Goal: Transaction & Acquisition: Purchase product/service

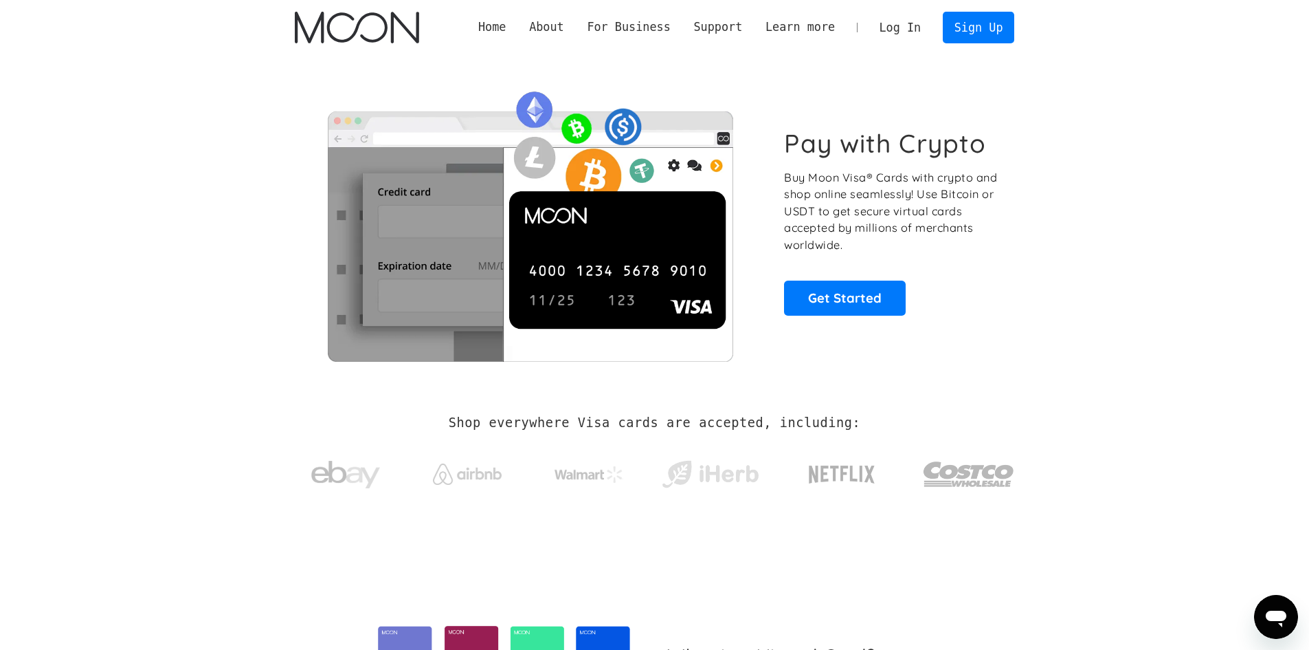
click at [896, 21] on link "Log In" at bounding box center [900, 27] width 65 height 30
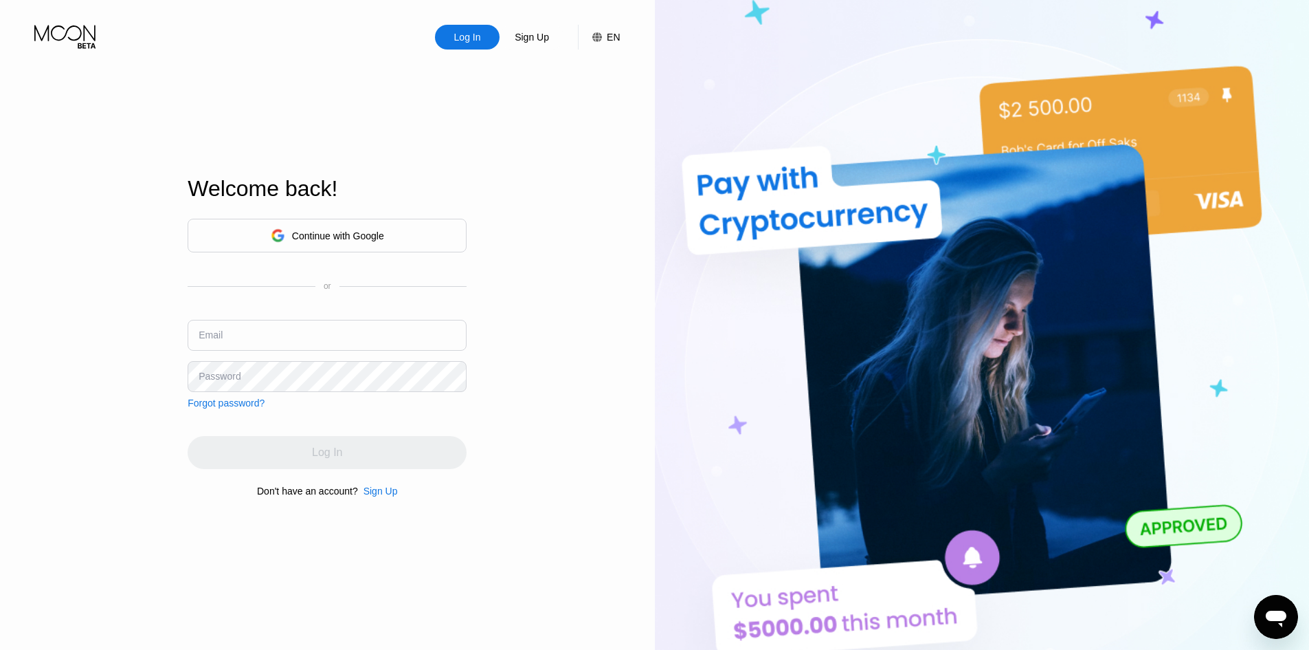
type input "[EMAIL_ADDRESS][DOMAIN_NAME]"
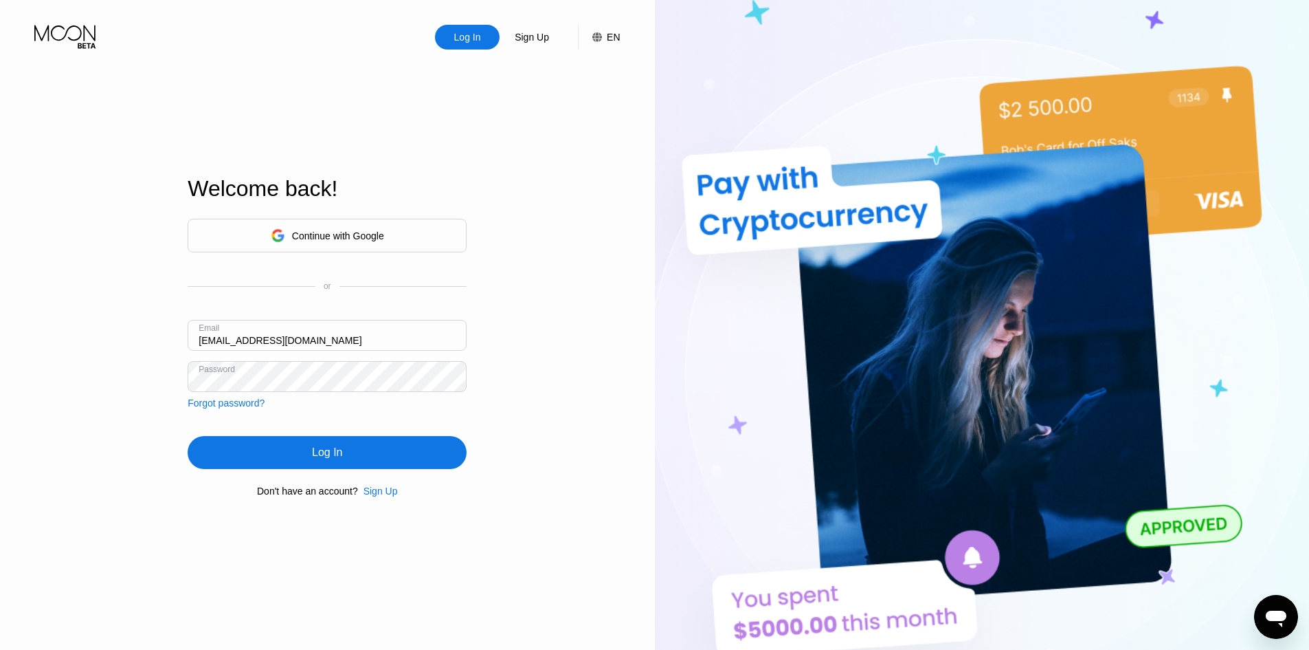
drag, startPoint x: 486, startPoint y: 438, endPoint x: 468, endPoint y: 437, distance: 17.9
click at [486, 438] on div "Log In Sign Up EN Language Select an item Save Welcome back! Continue with Goog…" at bounding box center [327, 357] width 655 height 715
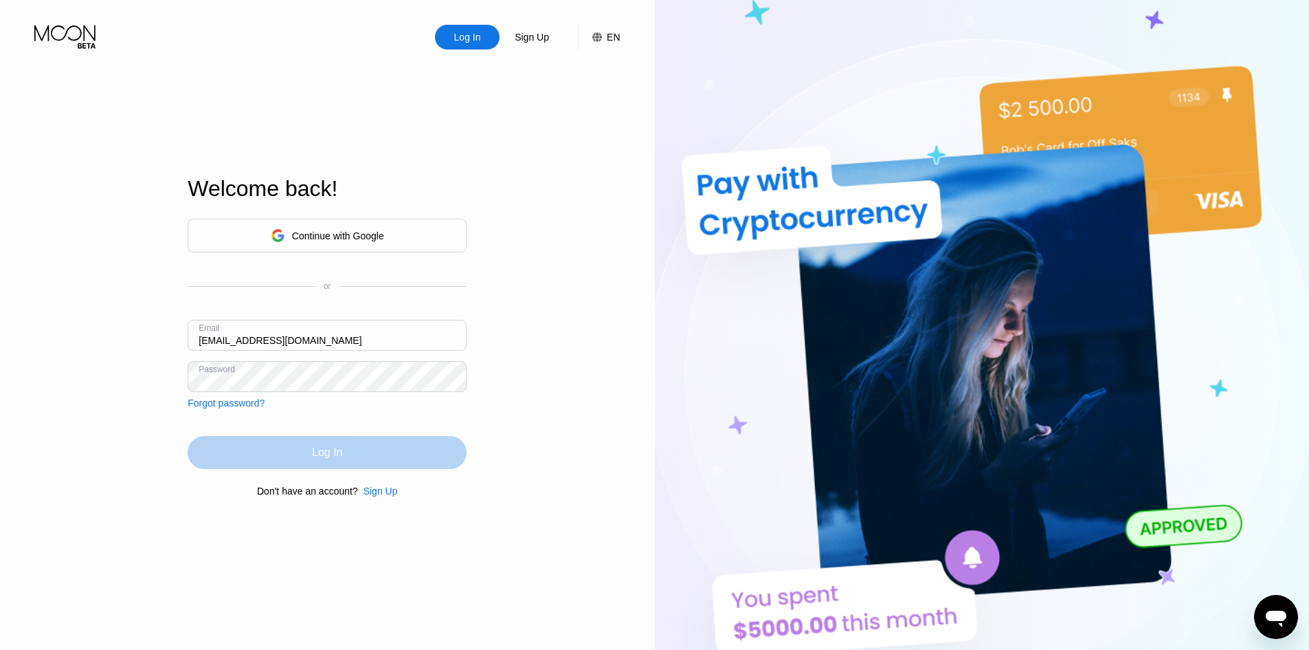
click at [375, 456] on div "Log In" at bounding box center [327, 452] width 279 height 33
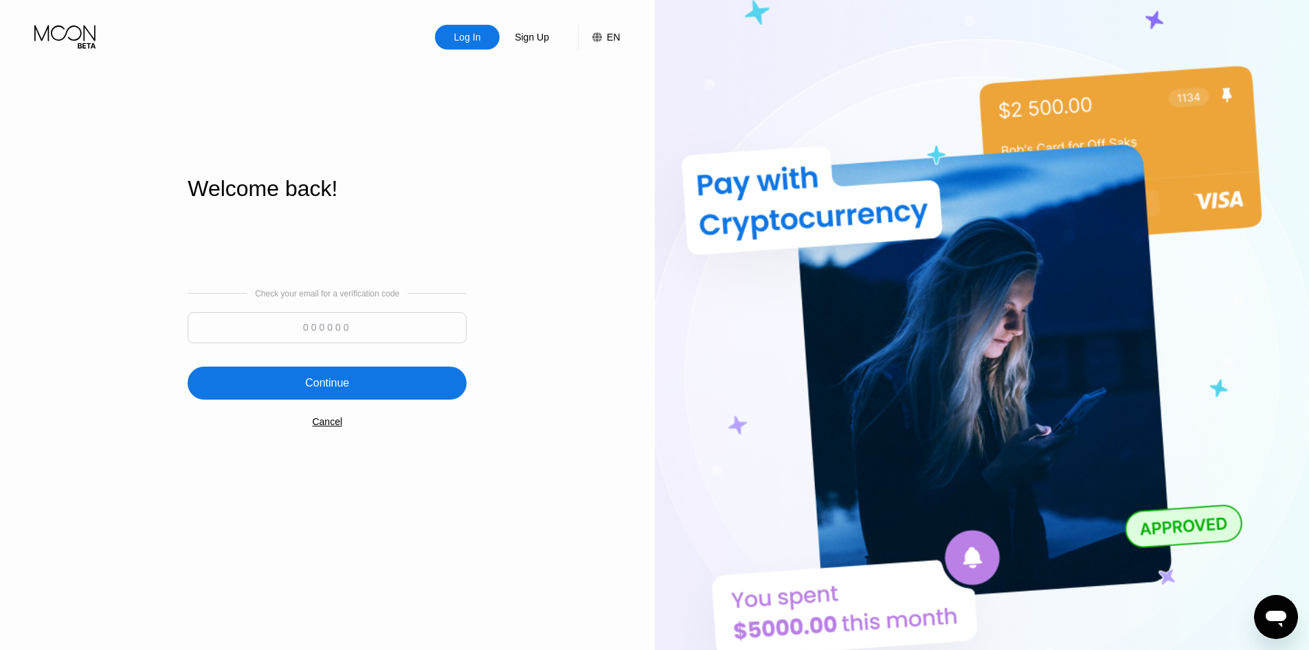
click at [317, 318] on input at bounding box center [327, 327] width 279 height 31
paste input "220084"
type input "220084"
click at [332, 377] on div "Continue" at bounding box center [327, 383] width 44 height 14
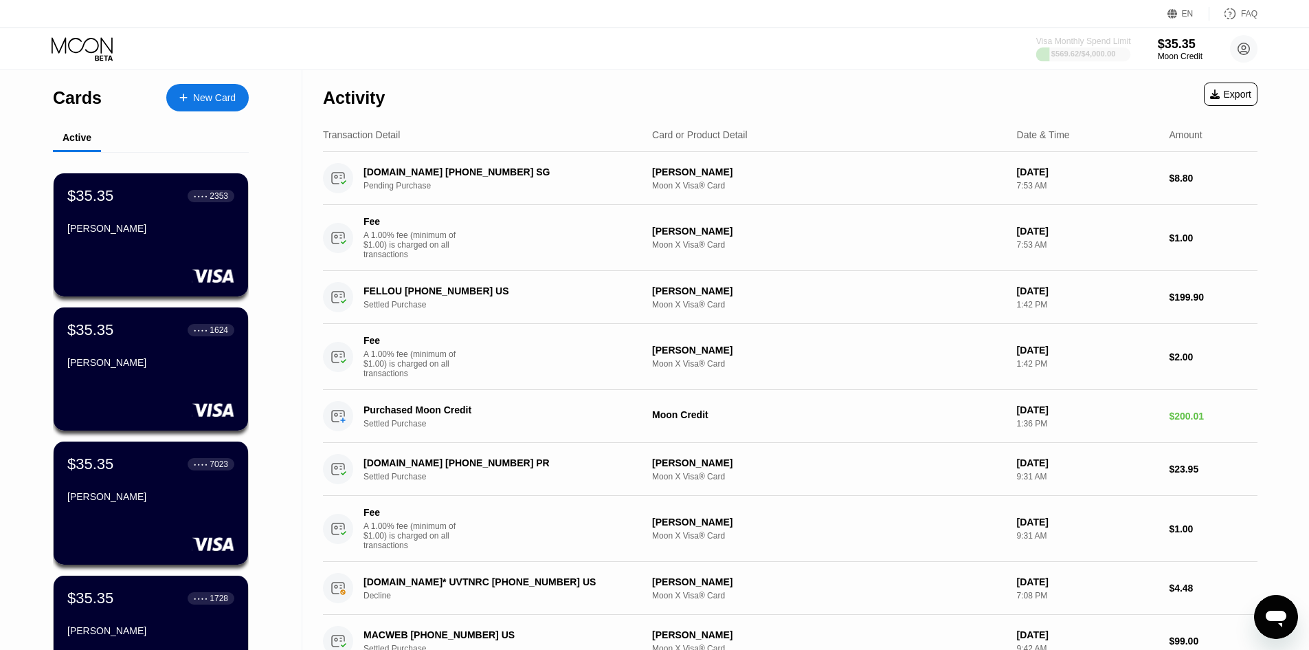
click at [1067, 46] on div "$569.62 / $4,000.00" at bounding box center [1083, 53] width 95 height 15
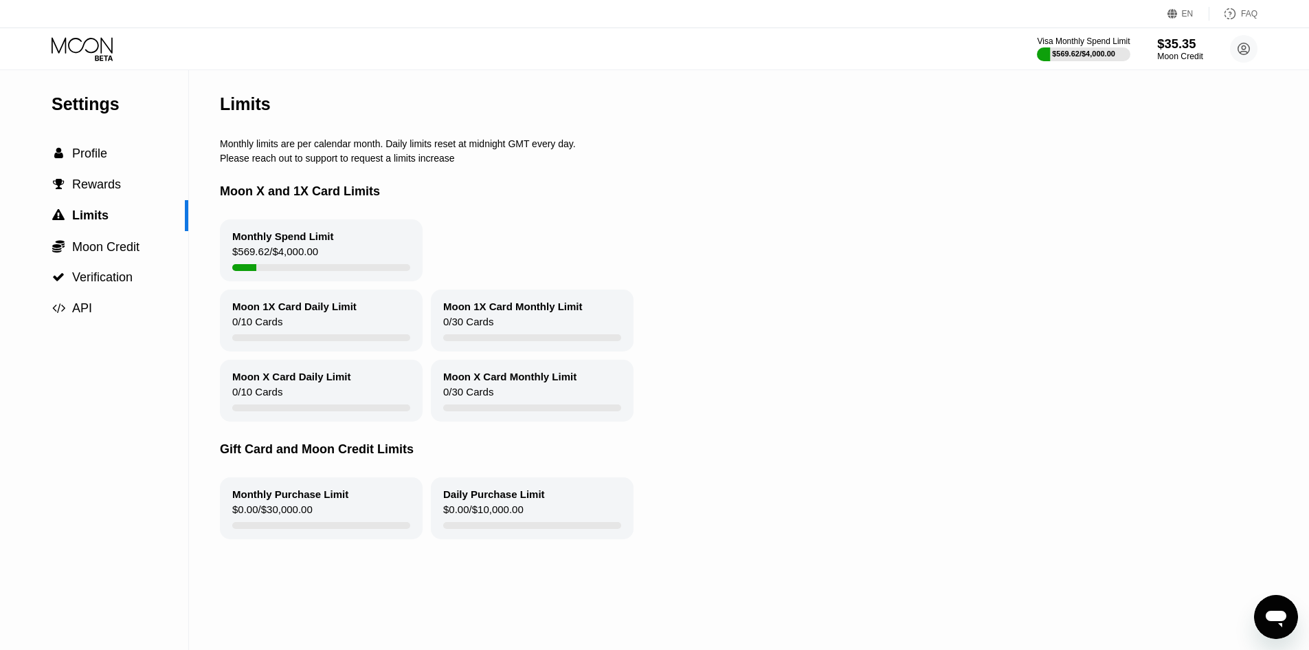
click at [1176, 51] on div "$35.35" at bounding box center [1180, 43] width 46 height 14
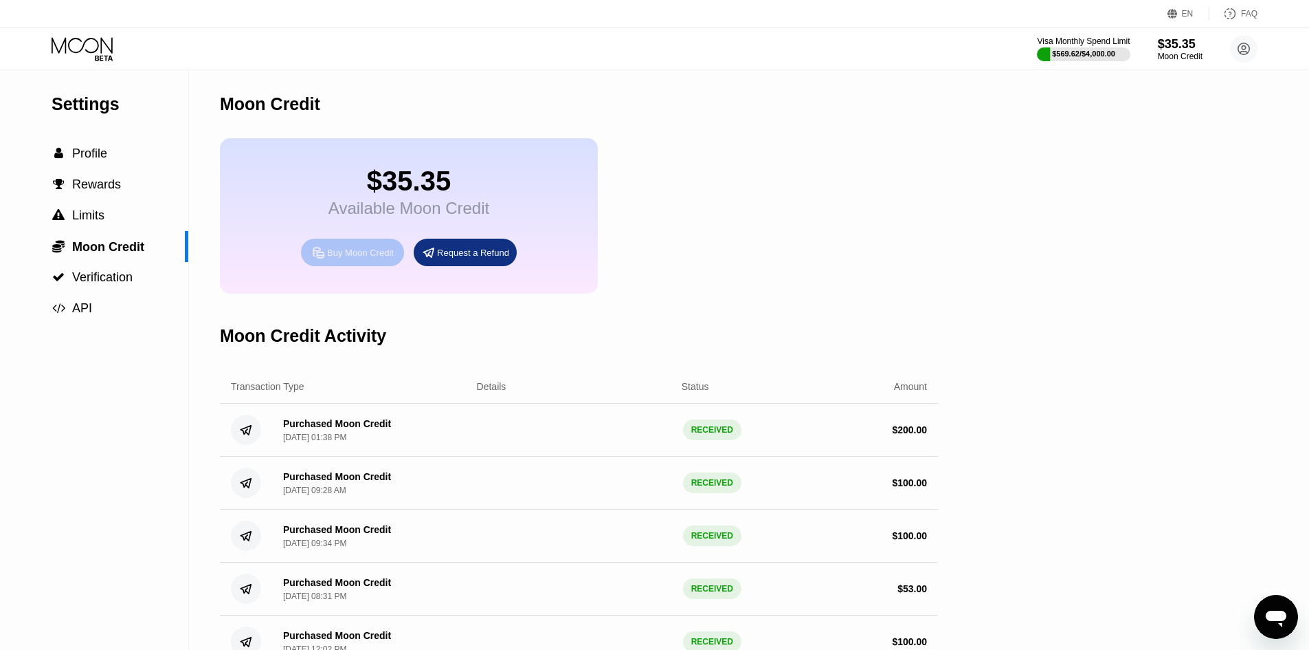
click at [359, 258] on div "Buy Moon Credit" at bounding box center [360, 253] width 67 height 12
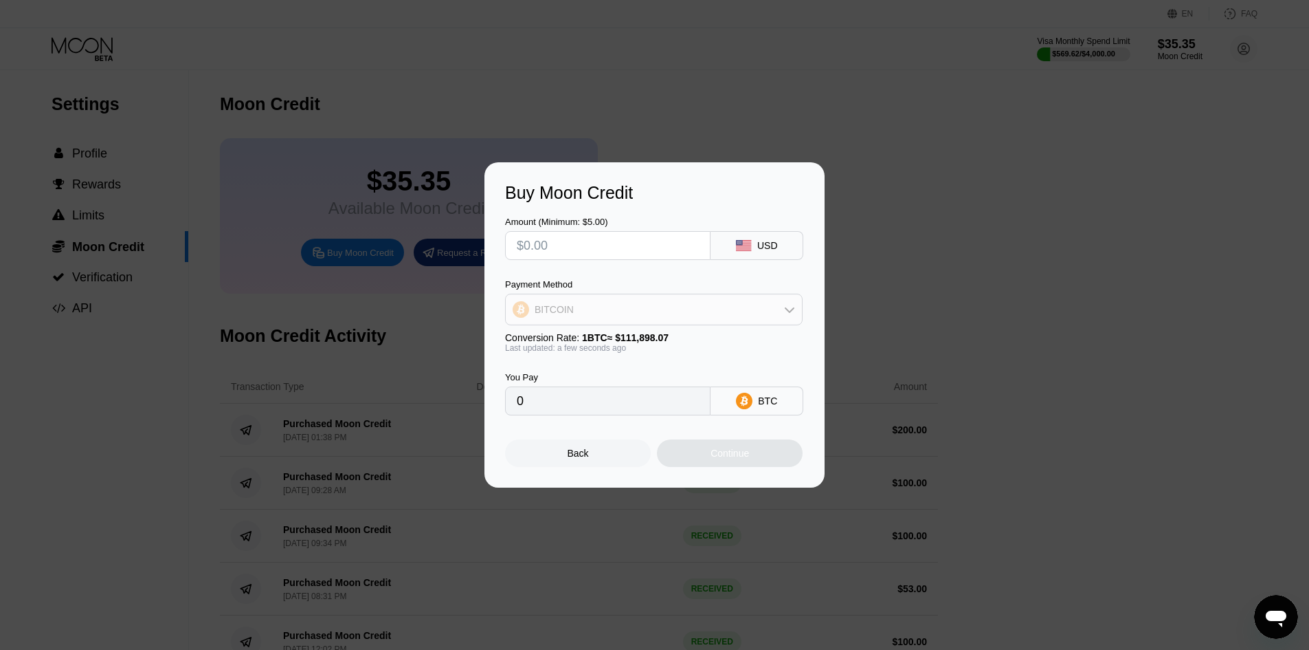
click at [588, 311] on div "BITCOIN" at bounding box center [654, 309] width 296 height 27
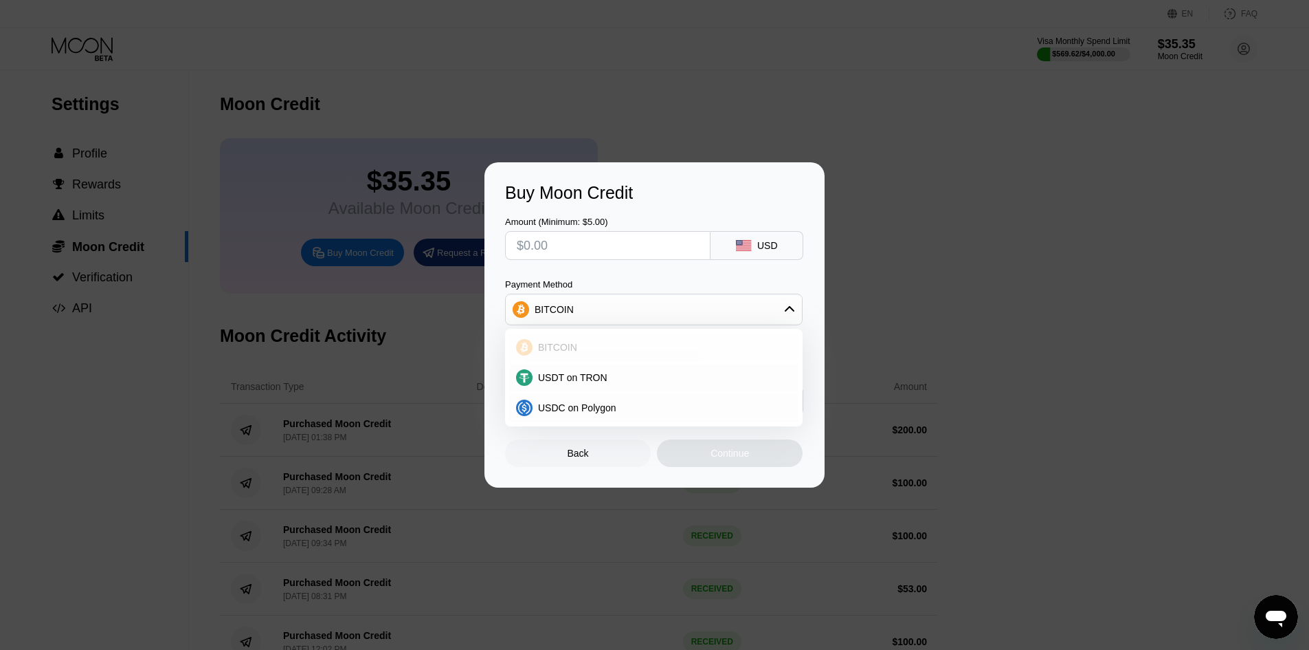
click at [575, 353] on div "BITCOIN" at bounding box center [662, 347] width 259 height 11
click at [580, 400] on input "0" at bounding box center [608, 400] width 182 height 27
drag, startPoint x: 568, startPoint y: 403, endPoint x: 513, endPoint y: 397, distance: 54.6
click at [513, 397] on div "0" at bounding box center [608, 400] width 206 height 29
click at [536, 404] on input "0" at bounding box center [608, 400] width 182 height 27
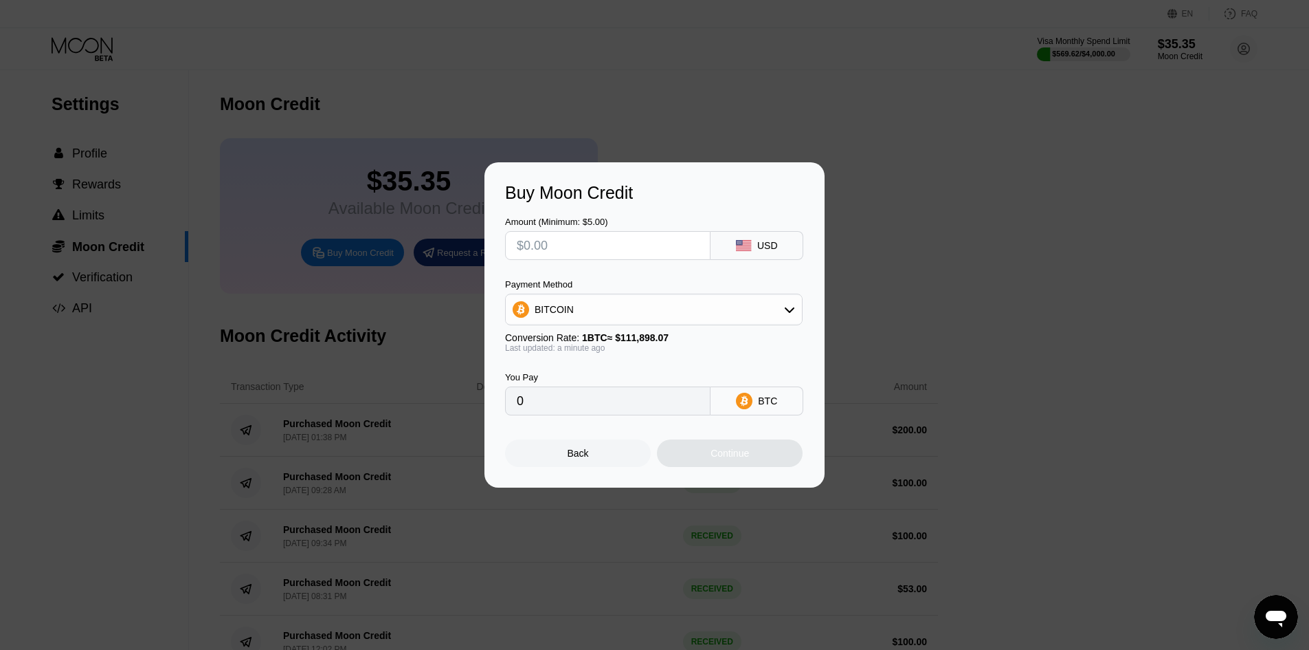
click at [554, 404] on input "0" at bounding box center [608, 400] width 182 height 27
click at [553, 404] on input "0" at bounding box center [608, 400] width 182 height 27
drag, startPoint x: 568, startPoint y: 229, endPoint x: 567, endPoint y: 238, distance: 9.0
click at [567, 231] on div "Amount (Minimum: $5.00)" at bounding box center [608, 238] width 206 height 43
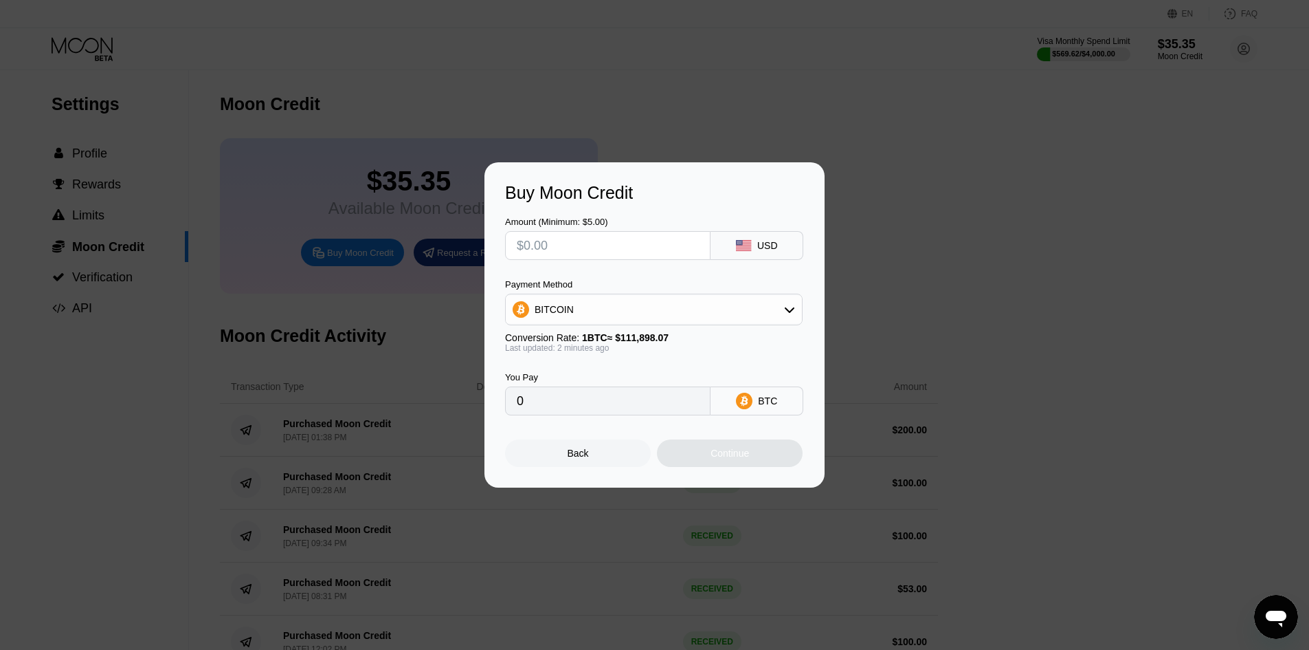
click at [568, 243] on input "text" at bounding box center [608, 245] width 182 height 27
type input "$1"
type input "0.00000894"
type input "$18"
type input "0.00016087"
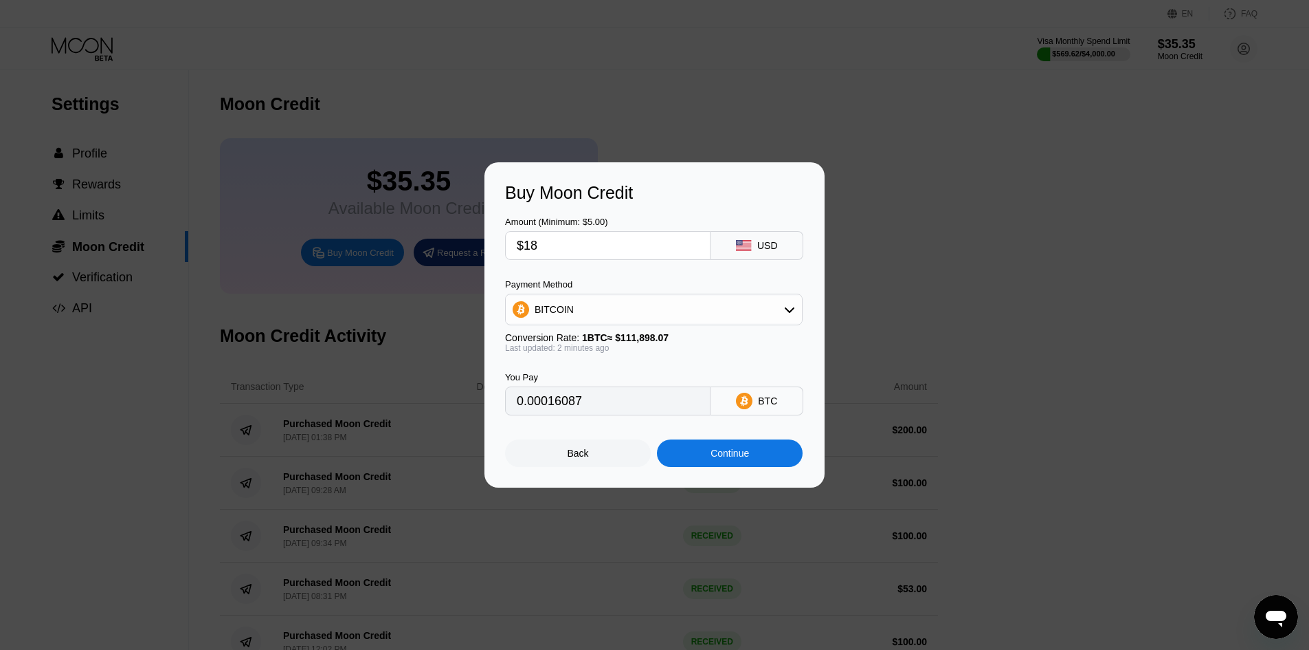
type input "$180"
type input "0.00160861"
drag, startPoint x: 573, startPoint y: 244, endPoint x: 468, endPoint y: 243, distance: 104.5
click at [468, 243] on div "Buy Moon Credit Amount (Minimum: $5.00) $180 USD Payment Method BITCOIN Convers…" at bounding box center [654, 324] width 1309 height 325
type input "$1"
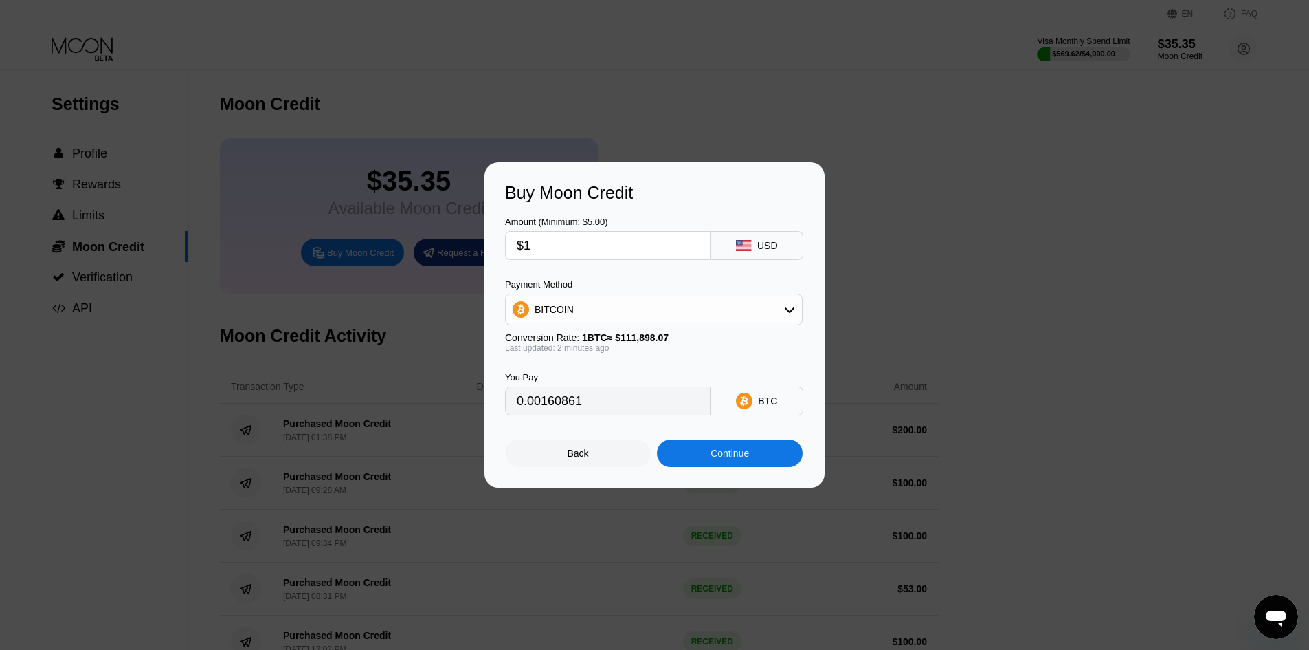
type input "0.00000894"
type input "$19"
type input "0.00016980"
type input "$190"
type input "0.00169798"
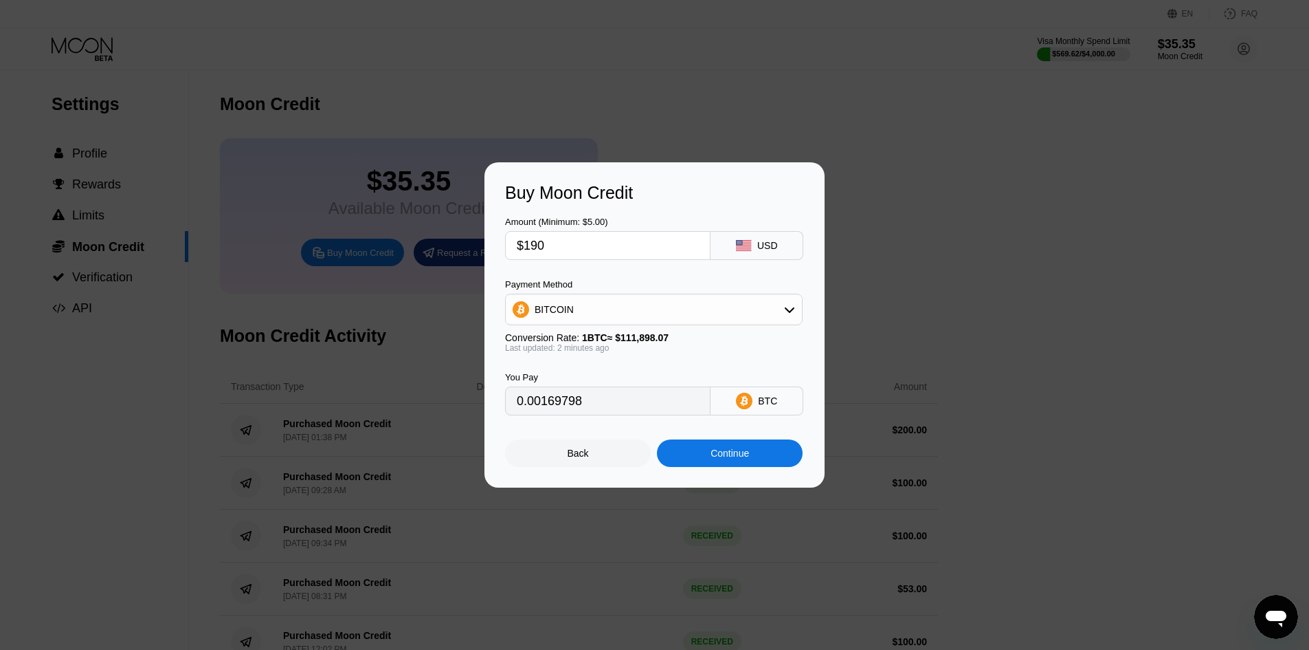
type input "$190"
click at [731, 453] on div "Continue" at bounding box center [730, 452] width 38 height 11
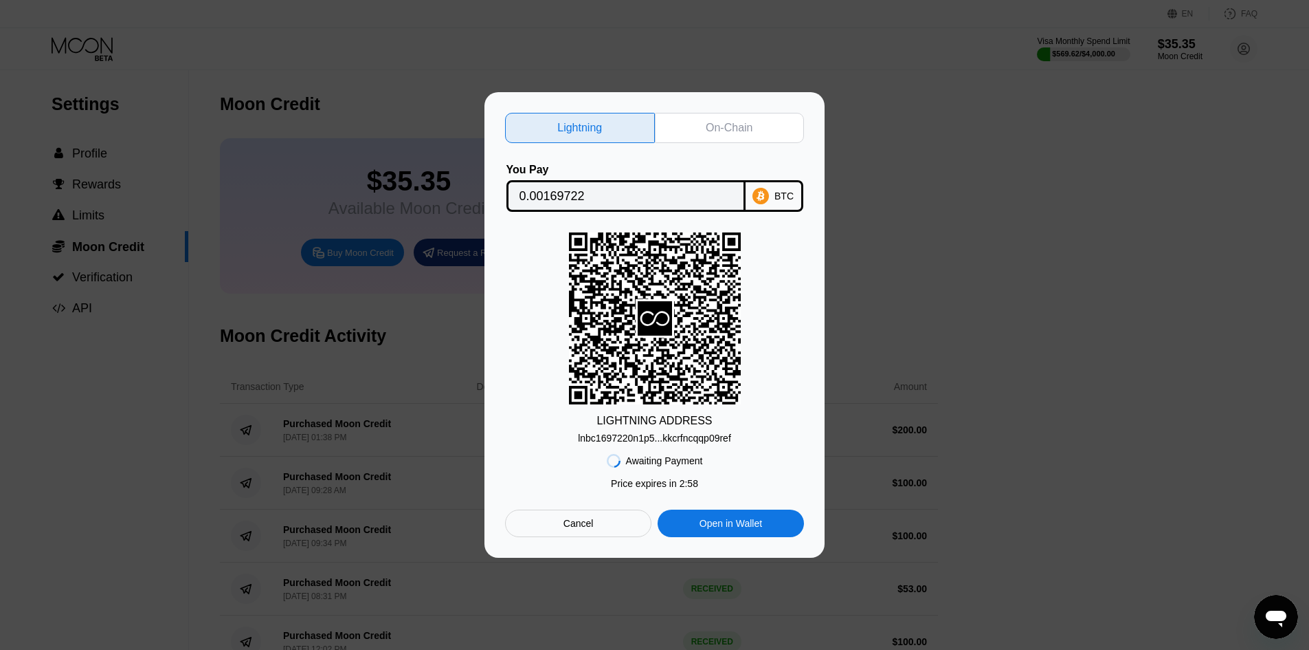
click at [663, 439] on div "lnbc1697220n1p5...kkcrfncqqp09ref" at bounding box center [654, 437] width 153 height 11
click at [674, 436] on div "lnbc1697220n1p5...kkcrfncqqp09ref" at bounding box center [654, 437] width 153 height 11
click at [692, 120] on div "On-Chain" at bounding box center [730, 128] width 150 height 30
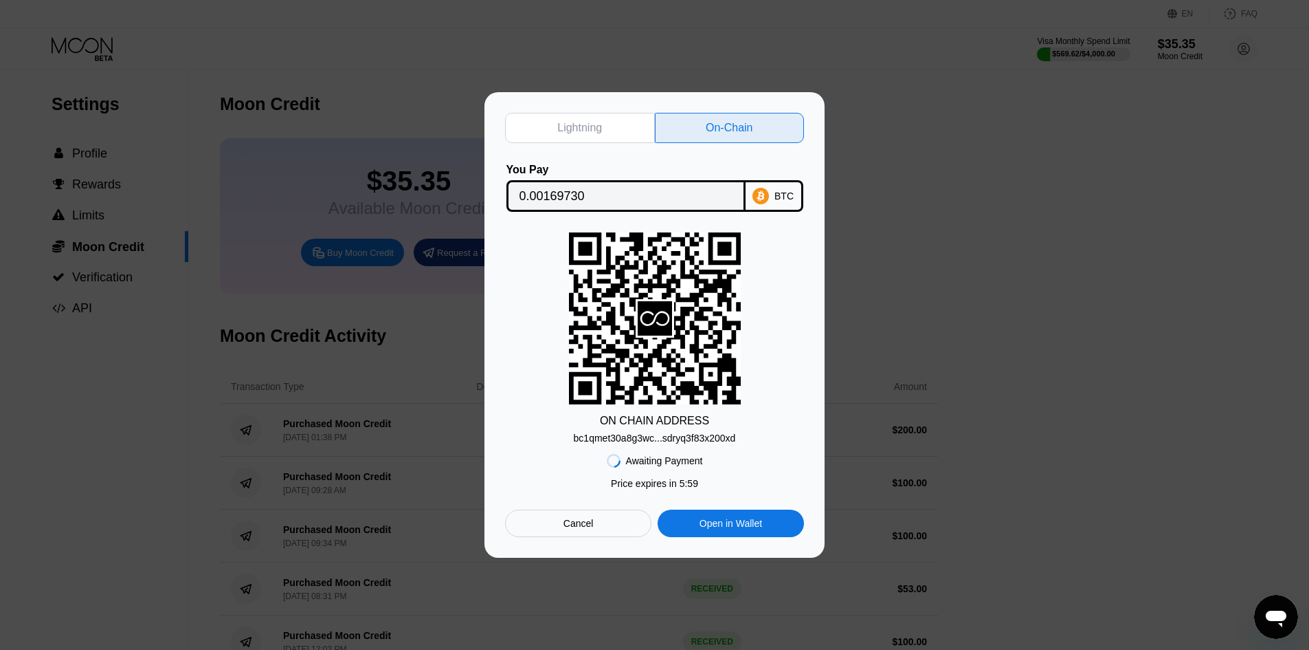
click at [646, 441] on div "bc1qmet30a8g3wc...sdryq3f83x200xd" at bounding box center [655, 437] width 162 height 11
click at [562, 194] on input "0.00169730" at bounding box center [626, 195] width 213 height 27
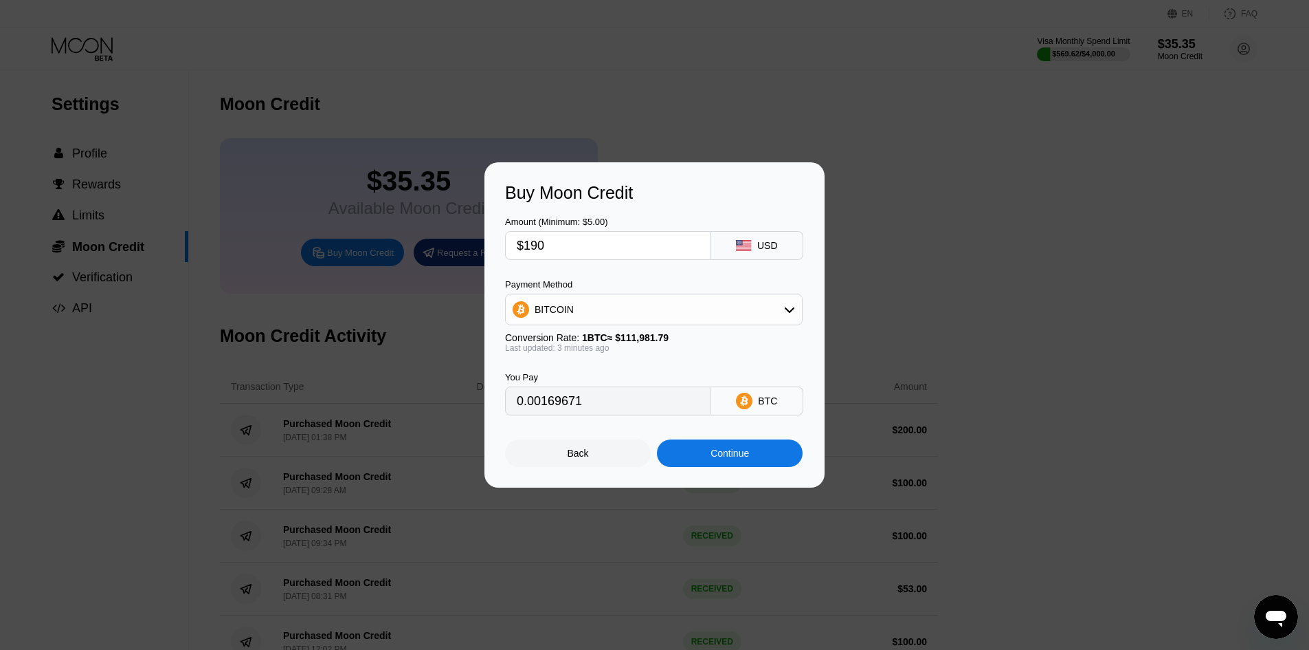
type input "0.00169778"
